Goal: Task Accomplishment & Management: Use online tool/utility

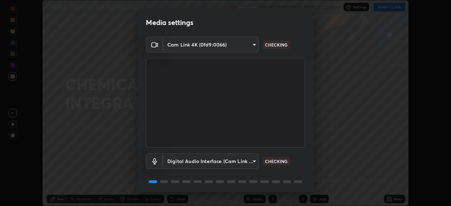
scroll to position [25, 0]
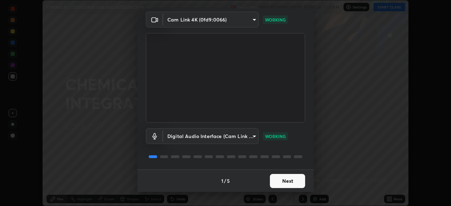
click at [295, 179] on button "Next" at bounding box center [287, 181] width 35 height 14
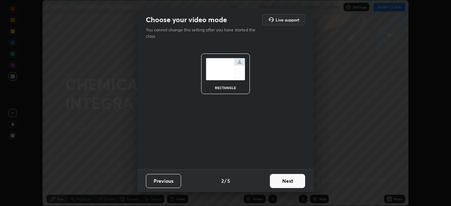
click at [291, 180] on button "Next" at bounding box center [287, 181] width 35 height 14
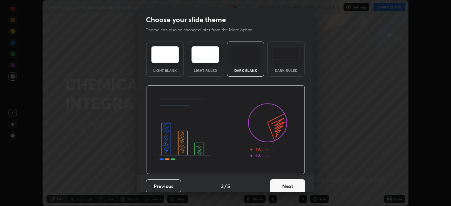
click at [283, 187] on button "Next" at bounding box center [287, 186] width 35 height 14
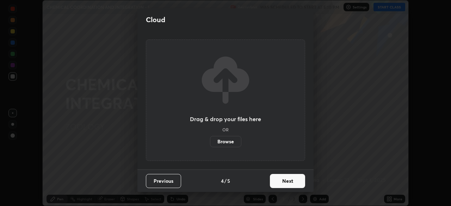
click at [282, 184] on button "Next" at bounding box center [287, 181] width 35 height 14
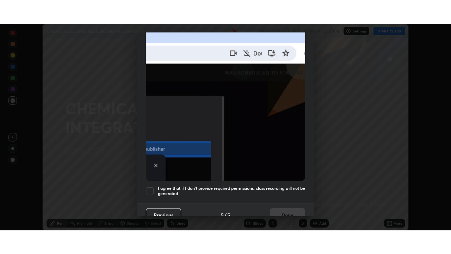
scroll to position [169, 0]
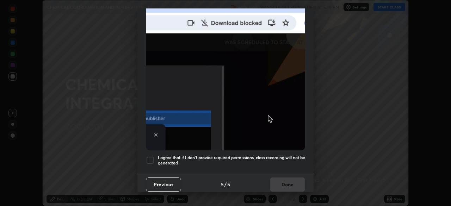
click at [150, 158] on div at bounding box center [150, 160] width 8 height 8
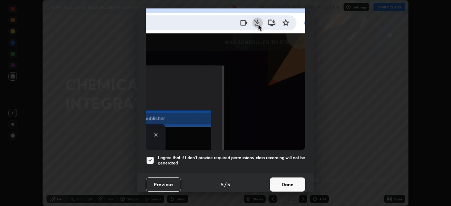
click at [287, 182] on button "Done" at bounding box center [287, 185] width 35 height 14
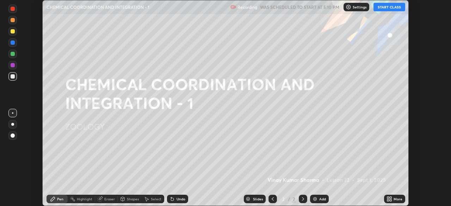
click at [391, 200] on icon at bounding box center [391, 200] width 2 height 2
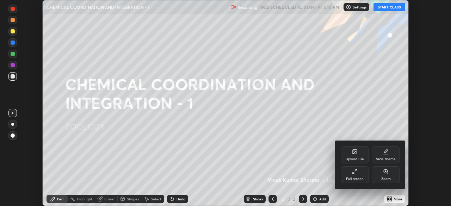
click at [358, 178] on div "Full screen" at bounding box center [355, 179] width 18 height 4
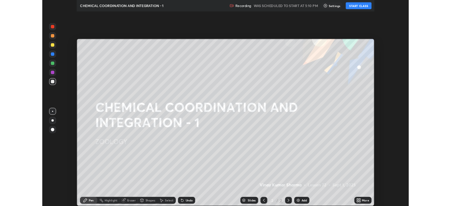
scroll to position [254, 451]
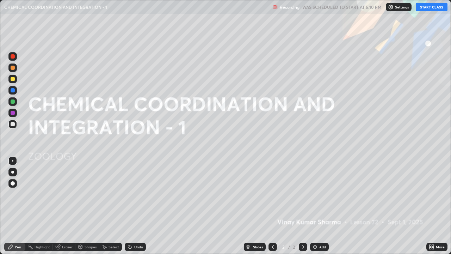
click at [425, 8] on button "START CLASS" at bounding box center [432, 7] width 32 height 8
click at [315, 206] on img at bounding box center [315, 247] width 6 height 6
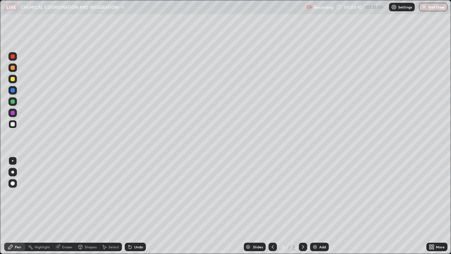
click at [14, 80] on div at bounding box center [13, 79] width 4 height 4
click at [12, 113] on div at bounding box center [13, 113] width 4 height 4
click at [14, 125] on div at bounding box center [13, 124] width 4 height 4
click at [67, 206] on div "Eraser" at bounding box center [67, 247] width 11 height 4
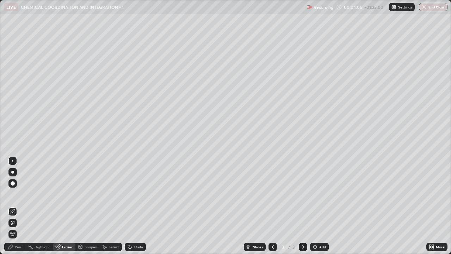
click at [89, 206] on div "Shapes" at bounding box center [91, 247] width 12 height 4
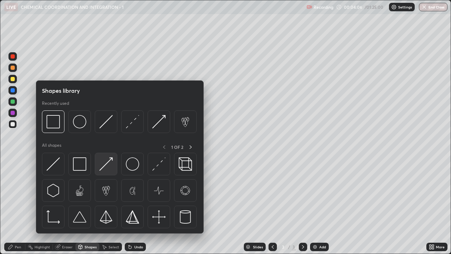
click at [110, 166] on img at bounding box center [105, 163] width 13 height 13
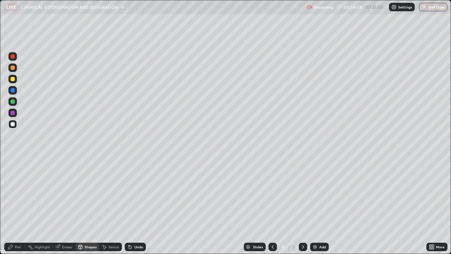
click at [14, 103] on div at bounding box center [12, 101] width 8 height 8
click at [18, 206] on div "Pen" at bounding box center [18, 247] width 6 height 4
click at [14, 79] on div at bounding box center [13, 79] width 4 height 4
click at [14, 69] on div at bounding box center [13, 68] width 4 height 4
click at [13, 125] on div at bounding box center [13, 124] width 4 height 4
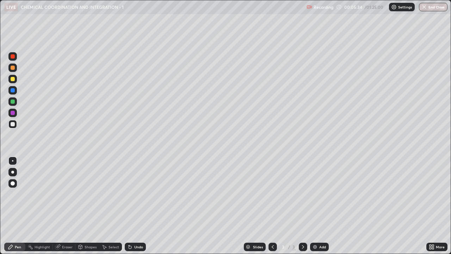
click at [13, 103] on div at bounding box center [13, 101] width 4 height 4
click at [13, 67] on div at bounding box center [13, 68] width 4 height 4
click at [12, 91] on div at bounding box center [13, 90] width 4 height 4
click at [14, 113] on div at bounding box center [13, 113] width 4 height 4
click at [85, 206] on div "Shapes" at bounding box center [91, 247] width 12 height 4
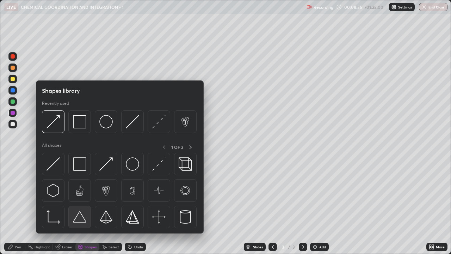
click at [82, 206] on img at bounding box center [79, 216] width 13 height 13
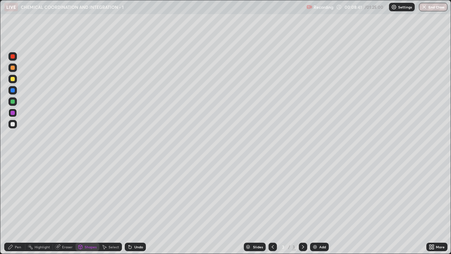
click at [134, 206] on div "Undo" at bounding box center [138, 247] width 9 height 4
click at [133, 206] on div "Undo" at bounding box center [135, 246] width 21 height 8
click at [86, 206] on div "Shapes" at bounding box center [87, 246] width 24 height 8
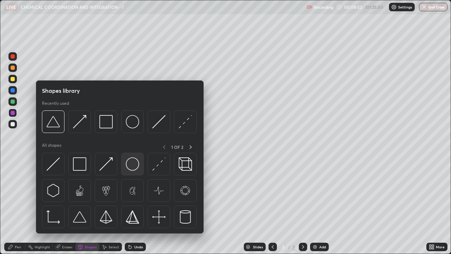
click at [131, 166] on img at bounding box center [132, 163] width 13 height 13
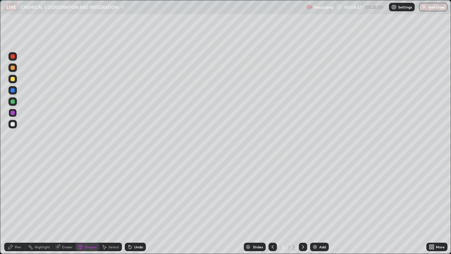
click at [17, 206] on div "Pen" at bounding box center [18, 247] width 6 height 4
click at [14, 127] on div at bounding box center [12, 124] width 8 height 8
click at [87, 206] on div "Shapes" at bounding box center [91, 247] width 12 height 4
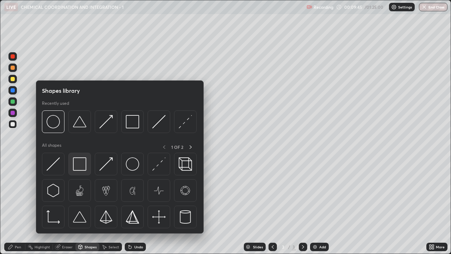
click at [81, 167] on img at bounding box center [79, 163] width 13 height 13
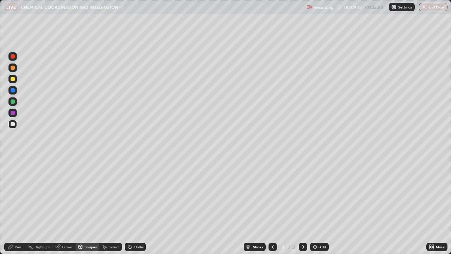
click at [13, 80] on div at bounding box center [13, 79] width 4 height 4
click at [12, 124] on div at bounding box center [13, 124] width 4 height 4
click at [10, 206] on icon at bounding box center [10, 247] width 4 height 4
click at [314, 206] on img at bounding box center [315, 247] width 6 height 6
click at [86, 206] on div "Shapes" at bounding box center [91, 247] width 12 height 4
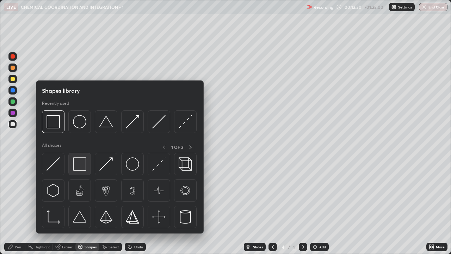
click at [81, 165] on img at bounding box center [79, 163] width 13 height 13
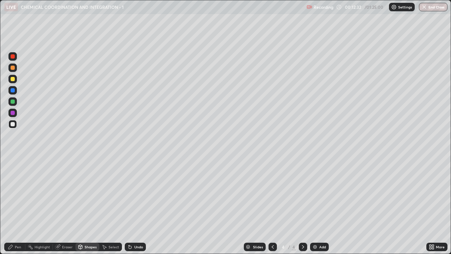
click at [14, 68] on div at bounding box center [13, 68] width 4 height 4
click at [17, 206] on div "Pen" at bounding box center [18, 247] width 6 height 4
click at [14, 126] on div at bounding box center [12, 124] width 8 height 8
click at [13, 103] on div at bounding box center [13, 101] width 4 height 4
click at [14, 80] on div at bounding box center [13, 79] width 4 height 4
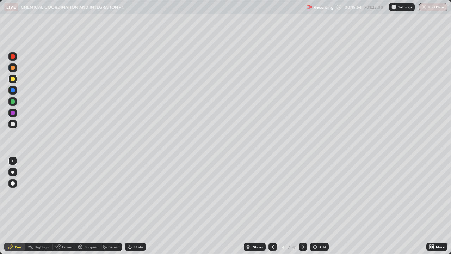
click at [13, 69] on div at bounding box center [13, 68] width 4 height 4
click at [13, 80] on div at bounding box center [13, 79] width 4 height 4
click at [13, 68] on div at bounding box center [13, 68] width 4 height 4
click at [90, 206] on div "Shapes" at bounding box center [91, 247] width 12 height 4
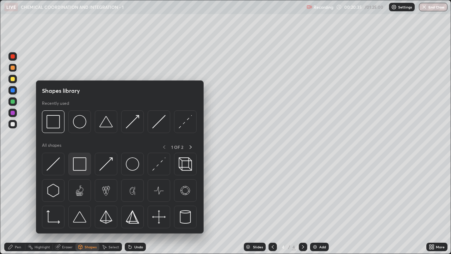
click at [83, 170] on img at bounding box center [79, 163] width 13 height 13
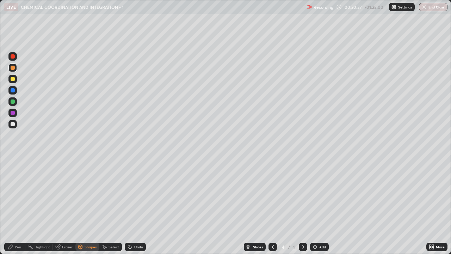
click at [16, 113] on div at bounding box center [12, 113] width 8 height 8
click at [88, 206] on div "Shapes" at bounding box center [91, 247] width 12 height 4
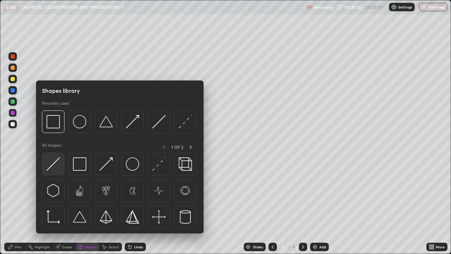
click at [59, 165] on img at bounding box center [53, 163] width 13 height 13
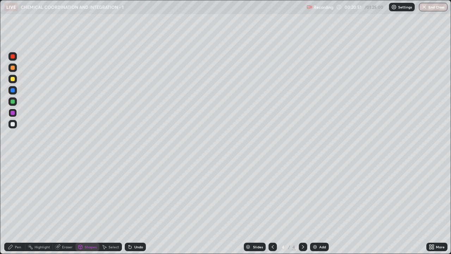
click at [17, 206] on div "Pen" at bounding box center [18, 247] width 6 height 4
click at [12, 124] on div at bounding box center [13, 124] width 4 height 4
click at [11, 101] on div at bounding box center [13, 101] width 4 height 4
click at [13, 124] on div at bounding box center [13, 124] width 4 height 4
click at [12, 79] on div at bounding box center [13, 79] width 4 height 4
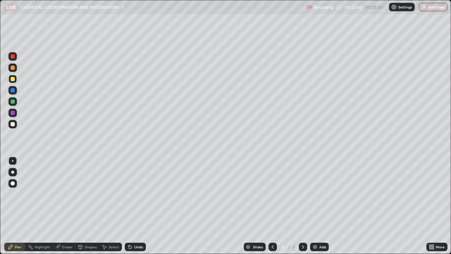
click at [13, 91] on div at bounding box center [13, 90] width 4 height 4
click at [13, 100] on div at bounding box center [13, 101] width 4 height 4
click at [9, 57] on div at bounding box center [12, 56] width 8 height 8
click at [13, 101] on div at bounding box center [13, 101] width 4 height 4
click at [13, 68] on div at bounding box center [13, 68] width 4 height 4
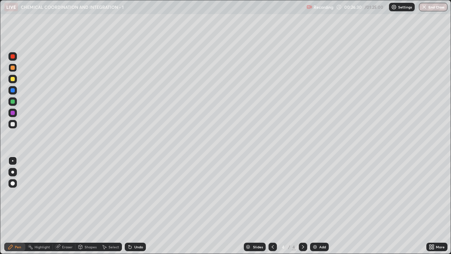
click at [131, 206] on icon at bounding box center [130, 247] width 6 height 6
click at [133, 206] on div "Undo" at bounding box center [135, 246] width 21 height 8
click at [135, 206] on div "Undo" at bounding box center [135, 246] width 21 height 8
click at [136, 206] on div "Undo" at bounding box center [135, 246] width 21 height 8
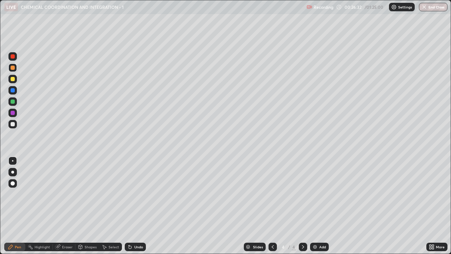
click at [137, 206] on div "Undo" at bounding box center [135, 246] width 21 height 8
click at [138, 206] on div "Undo" at bounding box center [138, 247] width 9 height 4
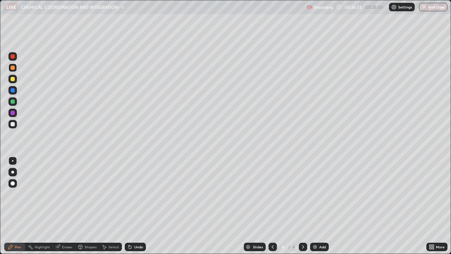
click at [137, 206] on div "Undo" at bounding box center [138, 247] width 9 height 4
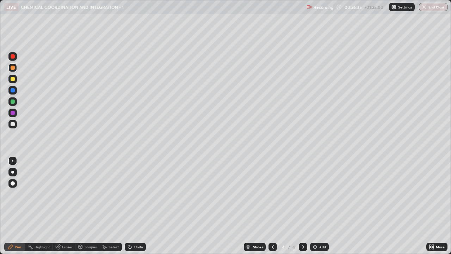
click at [137, 206] on div "Undo" at bounding box center [138, 247] width 9 height 4
click at [136, 206] on div "Undo" at bounding box center [138, 247] width 9 height 4
click at [137, 206] on div "Undo" at bounding box center [138, 247] width 9 height 4
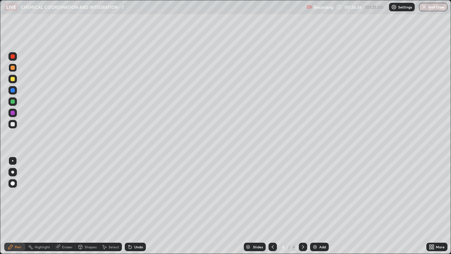
click at [137, 206] on div "Undo" at bounding box center [138, 247] width 9 height 4
click at [136, 206] on div "Undo" at bounding box center [138, 247] width 9 height 4
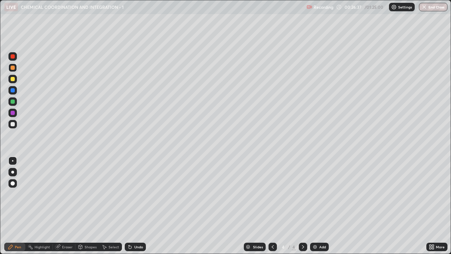
click at [136, 206] on div "Undo" at bounding box center [138, 247] width 9 height 4
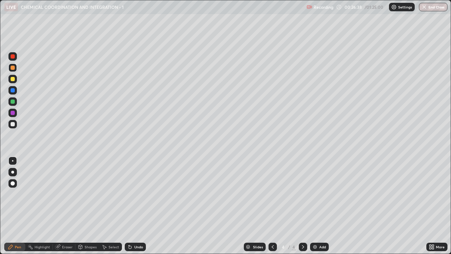
click at [135, 206] on div "Undo" at bounding box center [138, 247] width 9 height 4
click at [136, 206] on div "Undo" at bounding box center [138, 247] width 9 height 4
click at [137, 206] on div "Undo" at bounding box center [138, 247] width 9 height 4
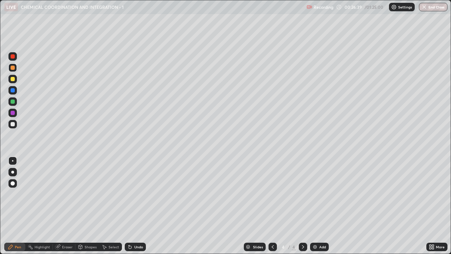
click at [137, 206] on div "Undo" at bounding box center [138, 247] width 9 height 4
click at [136, 206] on div "Undo" at bounding box center [138, 247] width 9 height 4
click at [137, 206] on div "Undo" at bounding box center [138, 247] width 9 height 4
click at [138, 206] on div "Undo" at bounding box center [138, 247] width 9 height 4
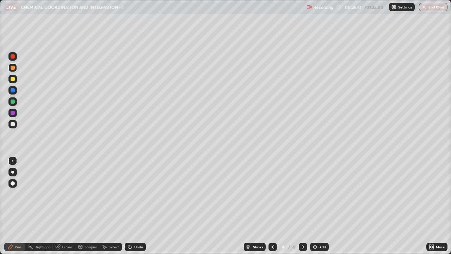
click at [138, 206] on div "Undo" at bounding box center [138, 247] width 9 height 4
click at [317, 206] on div "Add" at bounding box center [319, 246] width 19 height 8
click at [14, 125] on div at bounding box center [13, 124] width 4 height 4
click at [13, 124] on div at bounding box center [13, 124] width 4 height 4
click at [90, 206] on div "Shapes" at bounding box center [91, 247] width 12 height 4
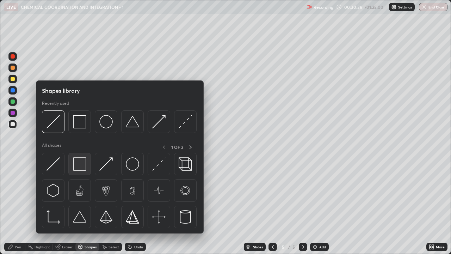
click at [79, 166] on img at bounding box center [79, 163] width 13 height 13
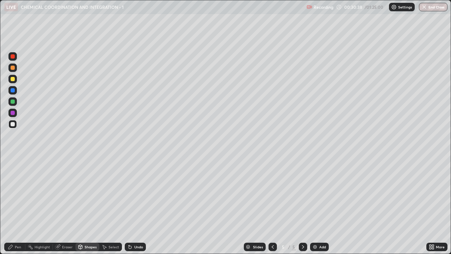
click at [12, 103] on div at bounding box center [13, 101] width 4 height 4
click at [15, 206] on div "Pen" at bounding box center [18, 247] width 6 height 4
click at [12, 124] on div at bounding box center [13, 124] width 4 height 4
click at [13, 88] on div at bounding box center [13, 90] width 4 height 4
click at [13, 79] on div at bounding box center [13, 79] width 4 height 4
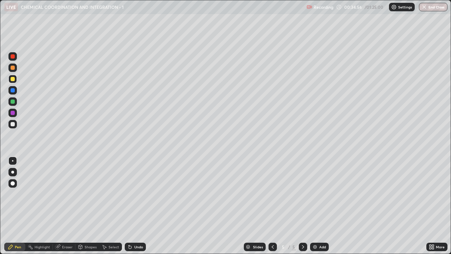
click at [66, 206] on div "Eraser" at bounding box center [67, 247] width 11 height 4
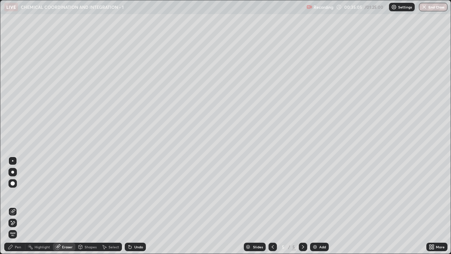
click at [15, 206] on div "Pen" at bounding box center [18, 247] width 6 height 4
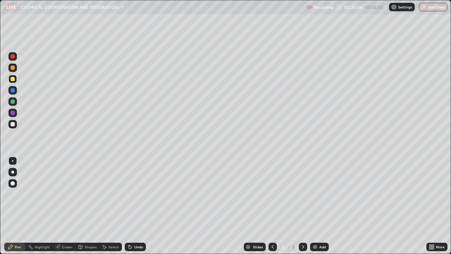
click at [14, 101] on div at bounding box center [13, 101] width 4 height 4
click at [12, 125] on div at bounding box center [13, 124] width 4 height 4
click at [13, 114] on div at bounding box center [13, 113] width 4 height 4
click at [14, 124] on div at bounding box center [13, 124] width 4 height 4
click at [13, 69] on div at bounding box center [13, 68] width 4 height 4
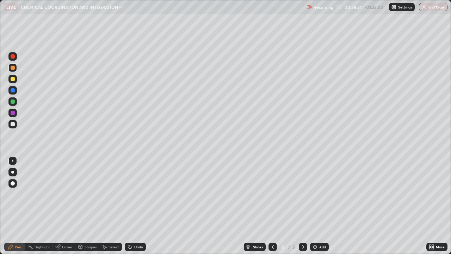
click at [316, 206] on img at bounding box center [315, 247] width 6 height 6
click at [90, 206] on div "Shapes" at bounding box center [91, 247] width 12 height 4
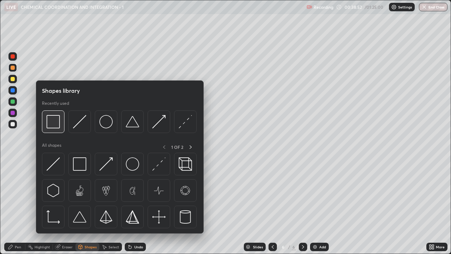
click at [60, 128] on img at bounding box center [53, 121] width 13 height 13
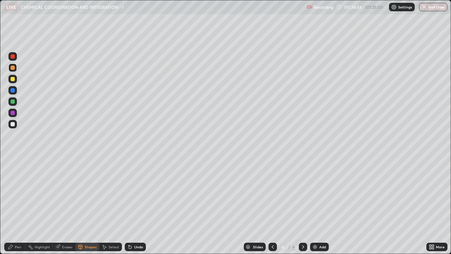
click at [13, 102] on div at bounding box center [13, 101] width 4 height 4
click at [13, 115] on div at bounding box center [13, 113] width 4 height 4
click at [13, 124] on div at bounding box center [13, 124] width 4 height 4
click at [137, 206] on div "Undo" at bounding box center [138, 247] width 9 height 4
click at [139, 206] on div "Undo" at bounding box center [135, 246] width 21 height 8
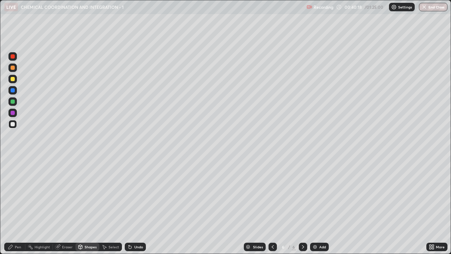
click at [19, 206] on div "Pen" at bounding box center [18, 247] width 6 height 4
click at [13, 112] on div at bounding box center [13, 113] width 4 height 4
click at [14, 206] on div "Pen" at bounding box center [14, 246] width 21 height 8
click at [13, 56] on div at bounding box center [13, 56] width 4 height 4
click at [12, 124] on div at bounding box center [13, 124] width 4 height 4
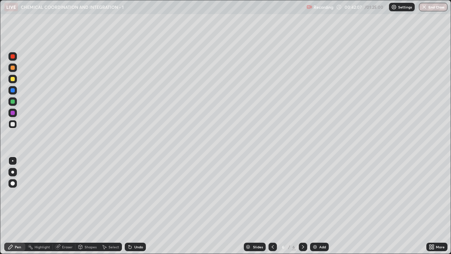
click at [88, 206] on div "Shapes" at bounding box center [91, 247] width 12 height 4
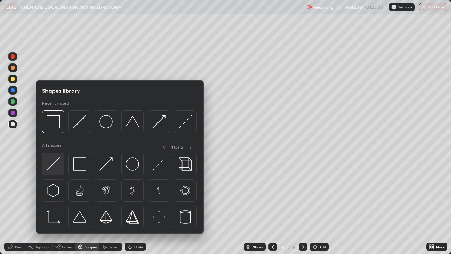
click at [61, 170] on div at bounding box center [53, 164] width 23 height 23
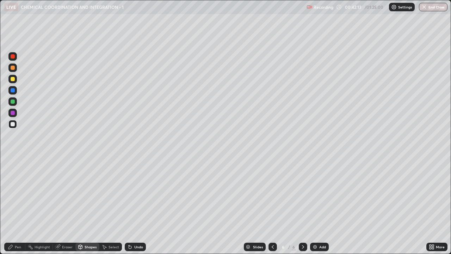
click at [14, 68] on div at bounding box center [13, 68] width 4 height 4
click at [17, 206] on div "Pen" at bounding box center [18, 247] width 6 height 4
click at [15, 124] on div at bounding box center [12, 124] width 8 height 8
click at [13, 101] on div at bounding box center [13, 101] width 4 height 4
click at [66, 206] on div "Eraser" at bounding box center [67, 247] width 11 height 4
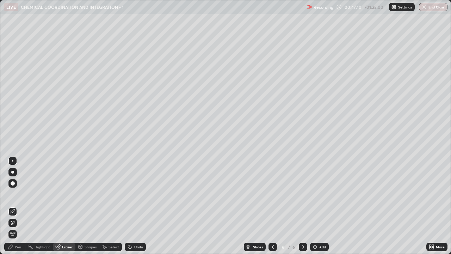
click at [87, 206] on div "Shapes" at bounding box center [91, 247] width 12 height 4
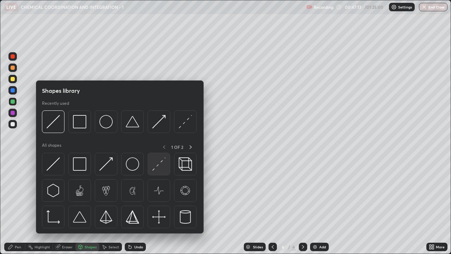
click at [159, 167] on img at bounding box center [158, 163] width 13 height 13
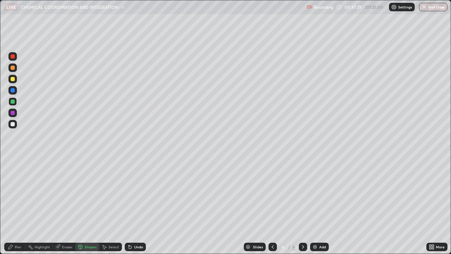
click at [88, 206] on div "Shapes" at bounding box center [91, 247] width 12 height 4
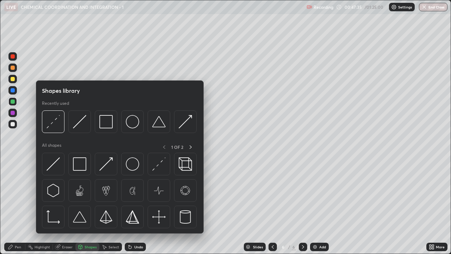
click at [17, 206] on div "Pen" at bounding box center [14, 246] width 21 height 8
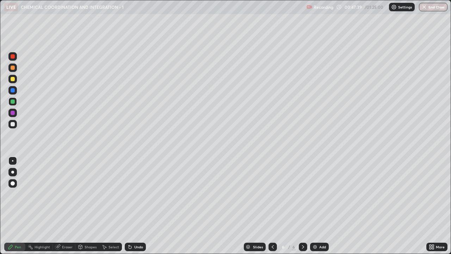
click at [13, 79] on div at bounding box center [13, 79] width 4 height 4
click at [134, 206] on div "Undo" at bounding box center [138, 247] width 9 height 4
click at [14, 102] on div at bounding box center [13, 101] width 4 height 4
click at [13, 113] on div at bounding box center [13, 113] width 4 height 4
click at [13, 124] on div at bounding box center [13, 124] width 4 height 4
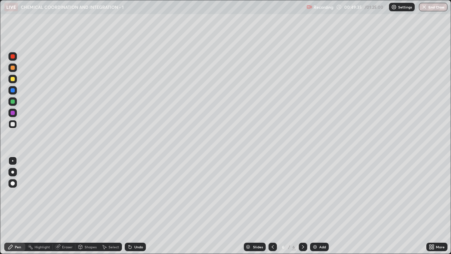
click at [14, 103] on div at bounding box center [13, 101] width 4 height 4
click at [13, 124] on div at bounding box center [13, 124] width 4 height 4
click at [13, 91] on div at bounding box center [13, 90] width 4 height 4
click at [12, 125] on div at bounding box center [13, 124] width 4 height 4
click at [13, 57] on div at bounding box center [13, 56] width 4 height 4
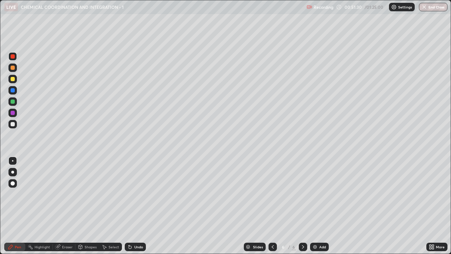
click at [13, 124] on div at bounding box center [13, 124] width 4 height 4
click at [13, 81] on div at bounding box center [12, 79] width 8 height 8
click at [12, 67] on div at bounding box center [13, 68] width 4 height 4
click at [13, 124] on div at bounding box center [13, 124] width 4 height 4
click at [14, 68] on div at bounding box center [13, 68] width 4 height 4
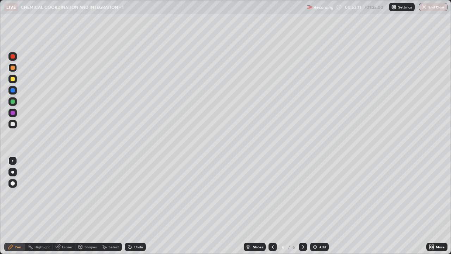
click at [13, 124] on div at bounding box center [13, 124] width 4 height 4
click at [13, 91] on div at bounding box center [13, 90] width 4 height 4
click at [13, 124] on div at bounding box center [13, 124] width 4 height 4
click at [14, 103] on div at bounding box center [13, 101] width 4 height 4
click at [13, 124] on div at bounding box center [13, 124] width 4 height 4
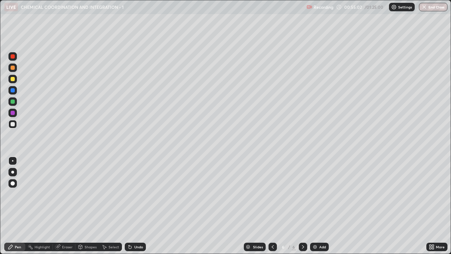
click at [12, 125] on div at bounding box center [13, 124] width 4 height 4
click at [273, 206] on icon at bounding box center [273, 247] width 6 height 6
click at [302, 206] on icon at bounding box center [303, 247] width 6 height 6
click at [315, 206] on img at bounding box center [315, 247] width 6 height 6
click at [13, 79] on div at bounding box center [13, 79] width 4 height 4
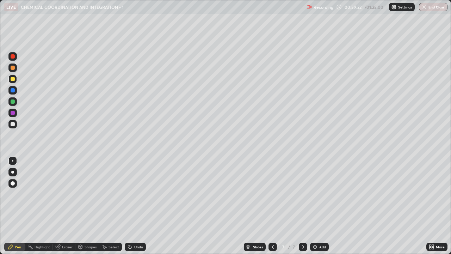
click at [272, 206] on icon at bounding box center [273, 247] width 2 height 4
click at [302, 206] on icon at bounding box center [303, 247] width 2 height 4
click at [14, 103] on div at bounding box center [13, 101] width 4 height 4
click at [12, 125] on div at bounding box center [13, 124] width 4 height 4
click at [13, 127] on div at bounding box center [12, 124] width 8 height 8
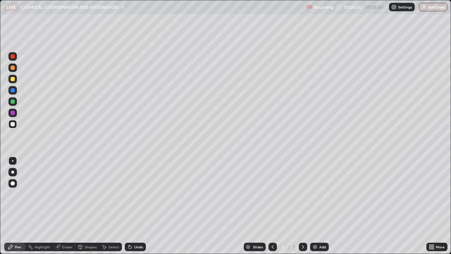
click at [272, 206] on icon at bounding box center [273, 247] width 6 height 6
click at [302, 206] on icon at bounding box center [303, 247] width 6 height 6
click at [319, 206] on div "Add" at bounding box center [322, 247] width 7 height 4
click at [88, 206] on div "Shapes" at bounding box center [91, 247] width 12 height 4
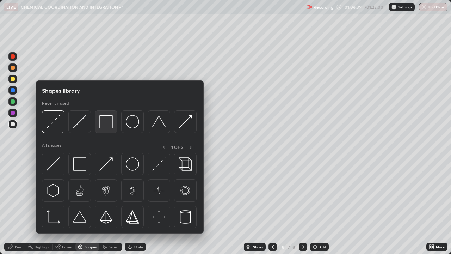
click at [107, 124] on img at bounding box center [105, 121] width 13 height 13
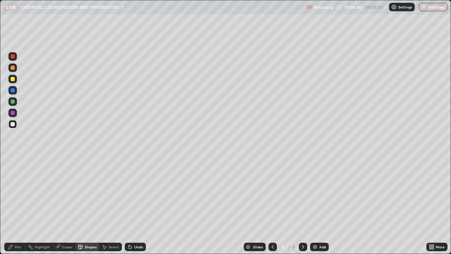
click at [19, 206] on div "Pen" at bounding box center [18, 247] width 6 height 4
click at [13, 206] on div "Pen" at bounding box center [14, 246] width 21 height 8
click at [13, 68] on div at bounding box center [13, 68] width 4 height 4
click at [272, 206] on icon at bounding box center [273, 247] width 6 height 6
click at [302, 206] on icon at bounding box center [303, 247] width 6 height 6
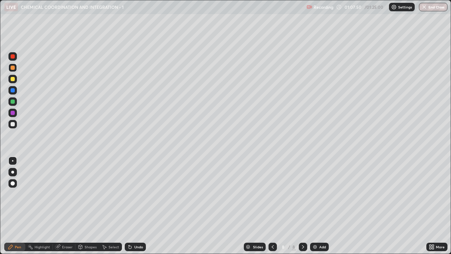
click at [14, 114] on div at bounding box center [13, 113] width 4 height 4
click at [13, 124] on div at bounding box center [13, 124] width 4 height 4
click at [12, 79] on div at bounding box center [13, 79] width 4 height 4
click at [13, 123] on div at bounding box center [13, 124] width 4 height 4
click at [13, 102] on div at bounding box center [13, 101] width 4 height 4
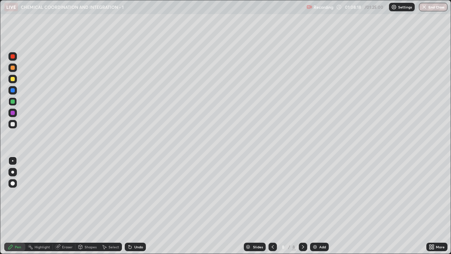
click at [65, 206] on div "Eraser" at bounding box center [67, 247] width 11 height 4
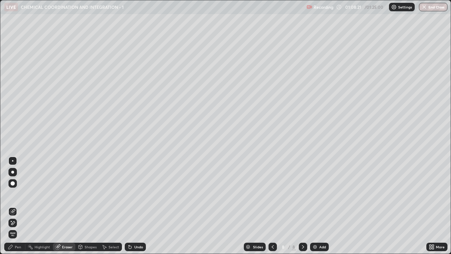
click at [19, 206] on div "Pen" at bounding box center [14, 246] width 21 height 8
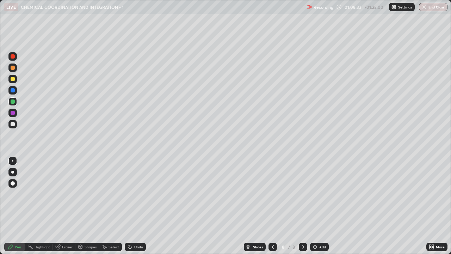
click at [271, 206] on icon at bounding box center [273, 247] width 6 height 6
click at [303, 206] on icon at bounding box center [303, 247] width 6 height 6
click at [133, 206] on div "Undo" at bounding box center [135, 246] width 21 height 8
click at [134, 206] on div "Undo" at bounding box center [138, 247] width 9 height 4
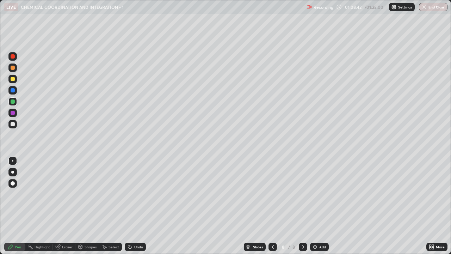
click at [135, 206] on div "Undo" at bounding box center [138, 247] width 9 height 4
click at [136, 206] on div "Undo" at bounding box center [138, 247] width 9 height 4
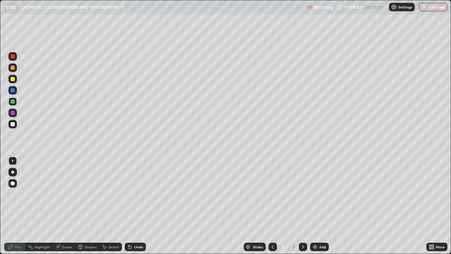
click at [136, 206] on div "Undo" at bounding box center [138, 247] width 9 height 4
click at [135, 206] on div "Undo" at bounding box center [135, 246] width 21 height 8
click at [136, 206] on div "Undo" at bounding box center [138, 247] width 9 height 4
click at [16, 81] on div at bounding box center [12, 79] width 8 height 8
click at [13, 67] on div at bounding box center [13, 68] width 4 height 4
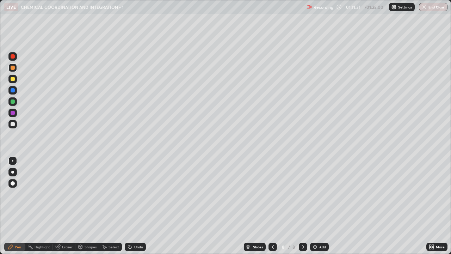
click at [12, 127] on div at bounding box center [12, 124] width 8 height 8
click at [13, 125] on div at bounding box center [13, 124] width 4 height 4
click at [12, 102] on div at bounding box center [13, 101] width 4 height 4
click at [11, 80] on div at bounding box center [13, 79] width 4 height 4
click at [13, 124] on div at bounding box center [13, 124] width 4 height 4
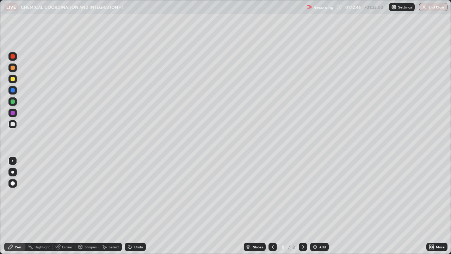
click at [12, 102] on div at bounding box center [13, 101] width 4 height 4
click at [13, 127] on div at bounding box center [12, 124] width 8 height 8
click at [12, 124] on div at bounding box center [13, 124] width 4 height 4
click at [315, 206] on img at bounding box center [315, 247] width 6 height 6
click at [14, 80] on div at bounding box center [13, 79] width 4 height 4
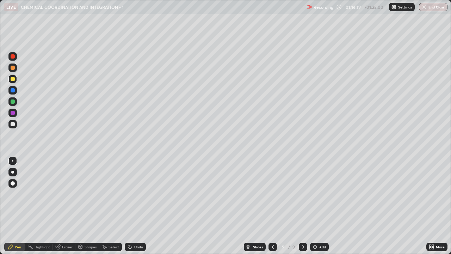
click at [131, 206] on icon at bounding box center [130, 247] width 6 height 6
click at [84, 206] on div "Shapes" at bounding box center [87, 246] width 24 height 8
click at [13, 101] on div at bounding box center [13, 101] width 4 height 4
click at [11, 126] on div at bounding box center [13, 124] width 4 height 4
click at [131, 206] on icon at bounding box center [130, 247] width 6 height 6
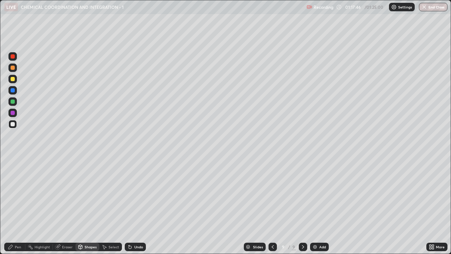
click at [129, 206] on icon at bounding box center [130, 247] width 3 height 3
click at [17, 206] on div "Pen" at bounding box center [18, 247] width 6 height 4
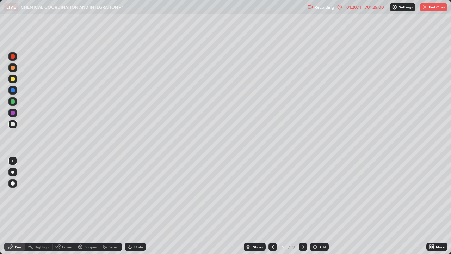
click at [272, 206] on icon at bounding box center [273, 247] width 6 height 6
click at [272, 206] on icon at bounding box center [273, 247] width 2 height 4
click at [272, 206] on icon at bounding box center [273, 247] width 6 height 6
click at [302, 206] on icon at bounding box center [303, 247] width 6 height 6
click at [301, 206] on icon at bounding box center [303, 247] width 6 height 6
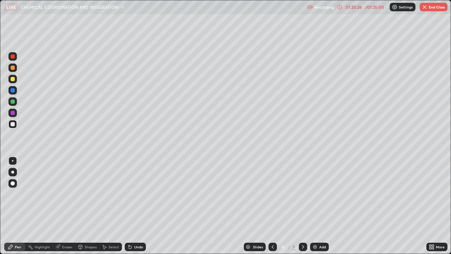
click at [302, 206] on icon at bounding box center [303, 247] width 6 height 6
click at [434, 8] on button "End Class" at bounding box center [434, 7] width 28 height 8
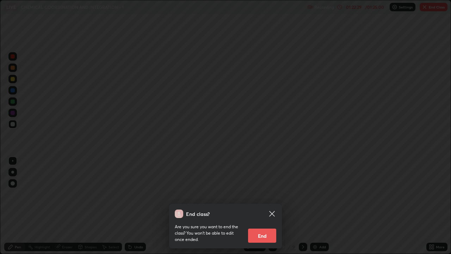
click at [261, 206] on button "End" at bounding box center [262, 235] width 28 height 14
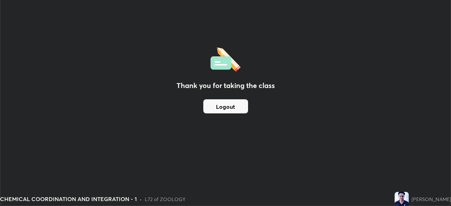
scroll to position [35040, 34795]
